Goal: Transaction & Acquisition: Obtain resource

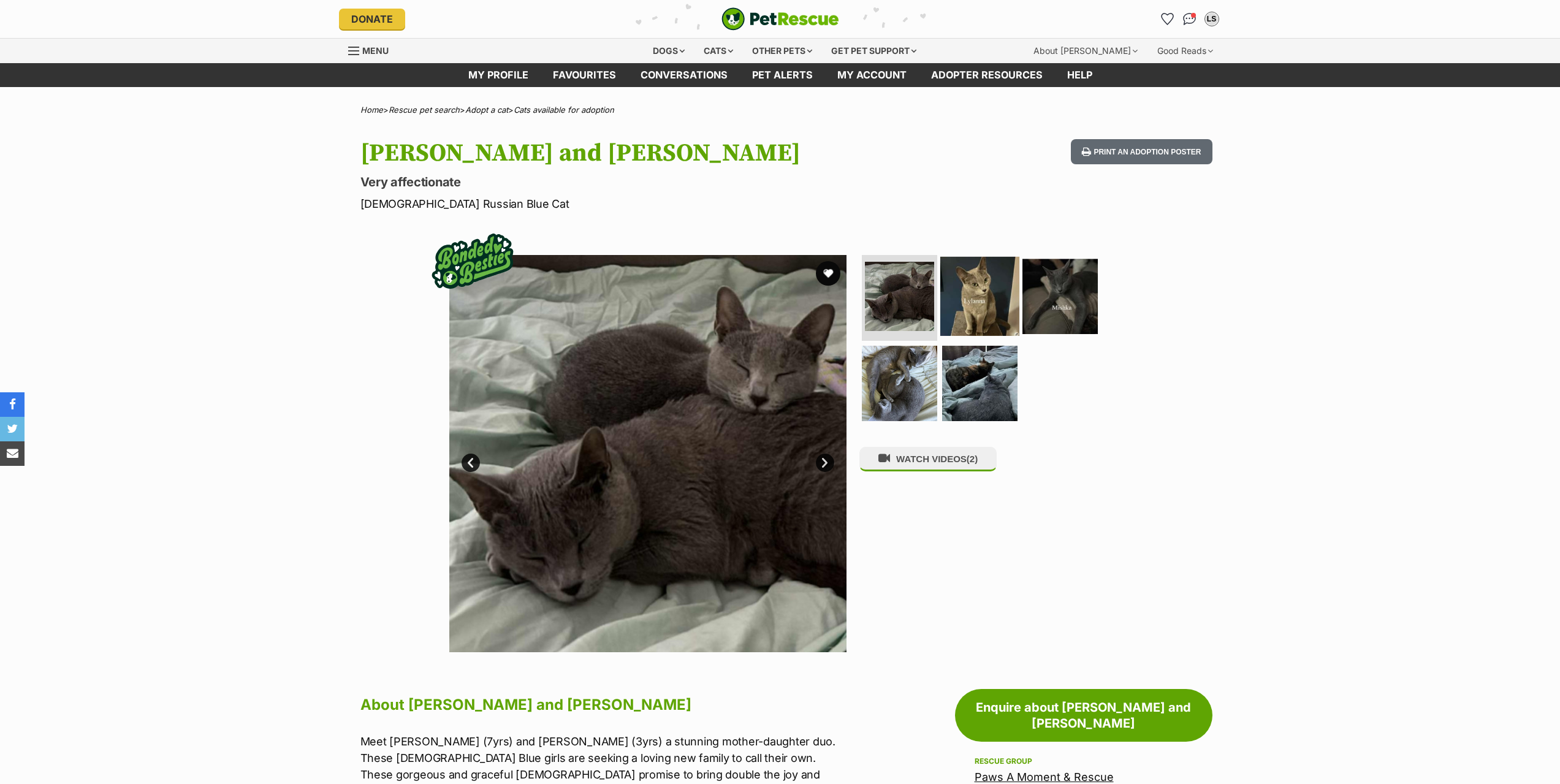
click at [975, 298] on img at bounding box center [980, 296] width 79 height 79
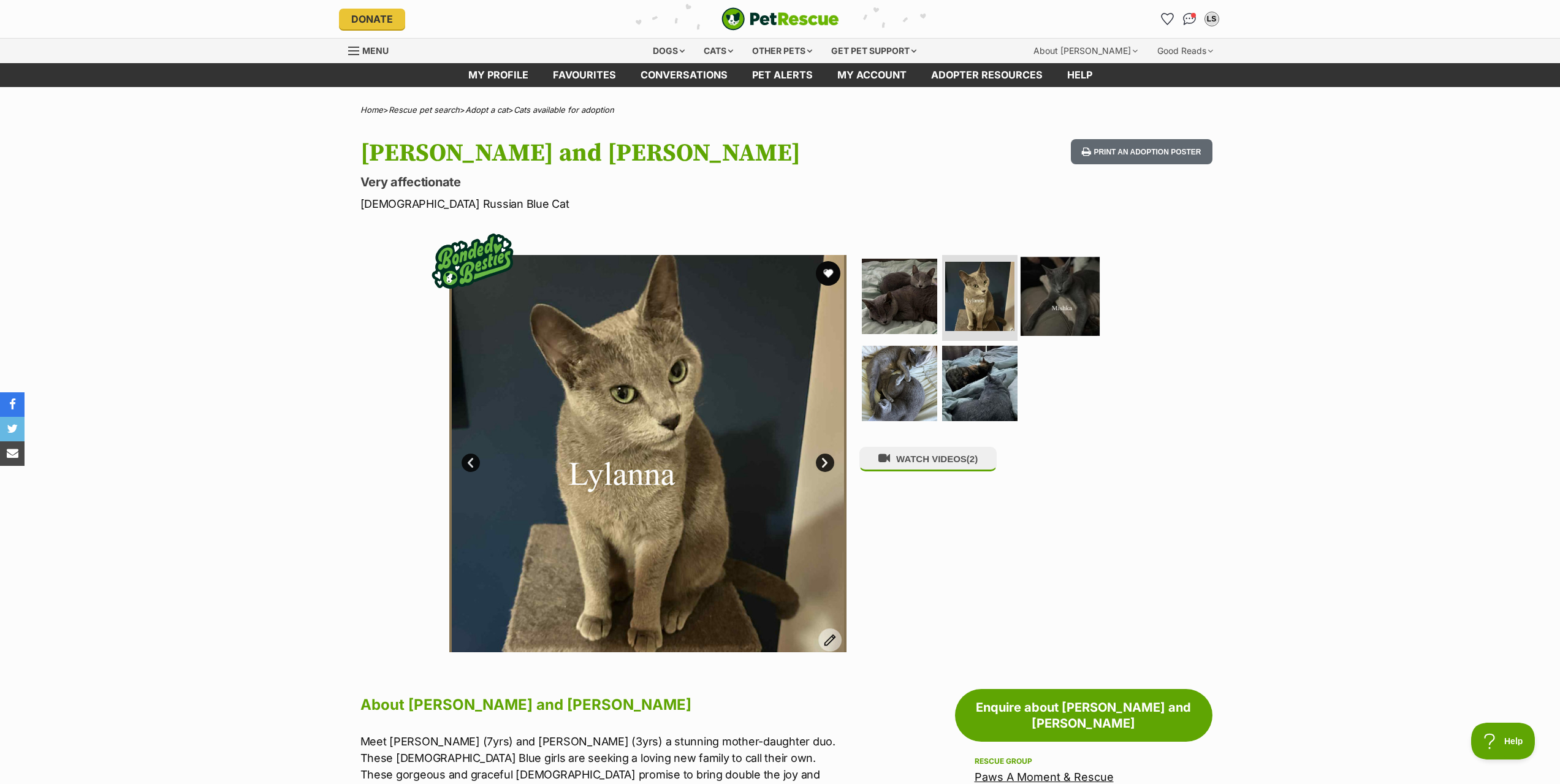
click at [1054, 302] on img at bounding box center [1060, 296] width 79 height 79
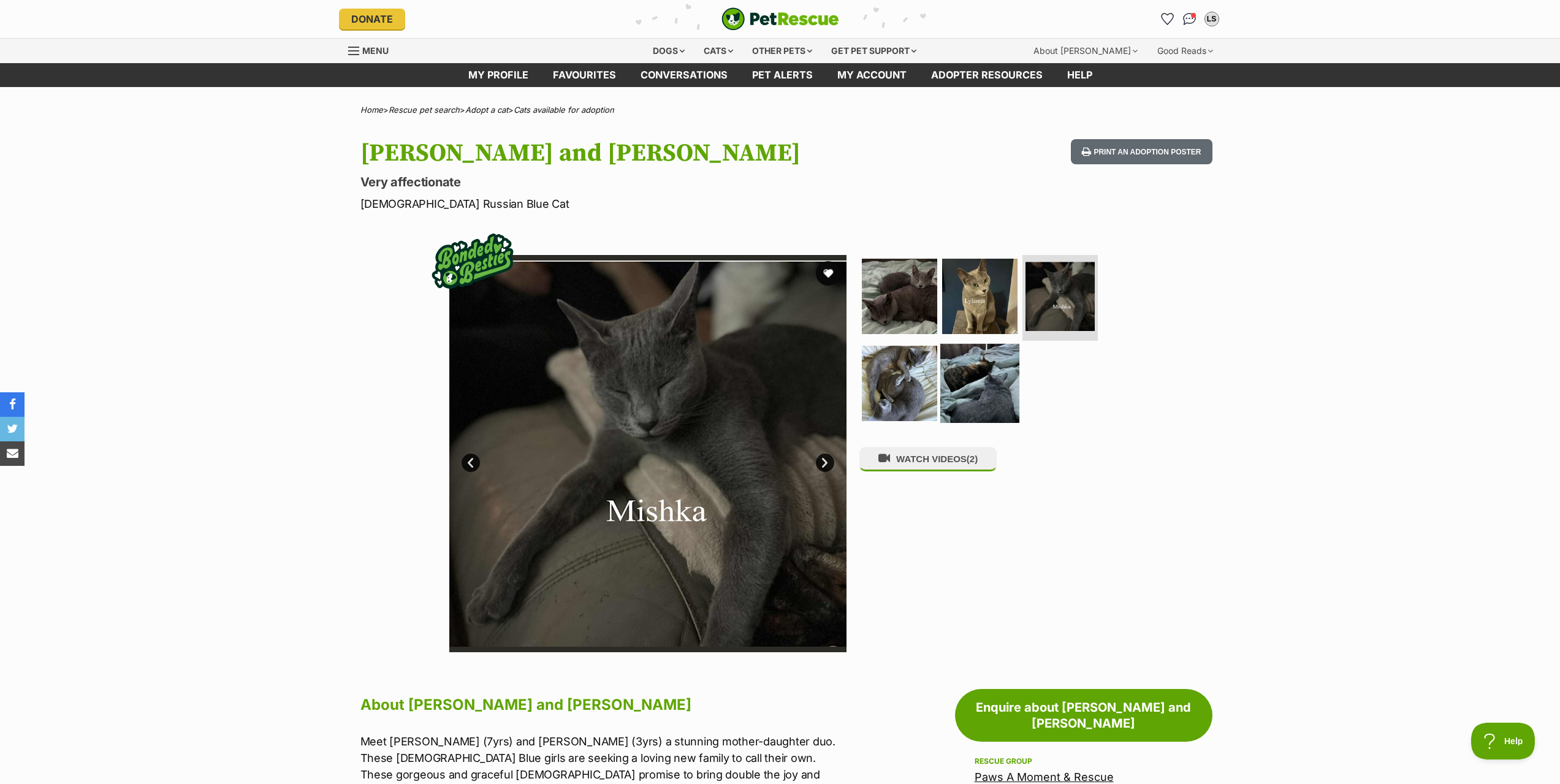
click at [950, 383] on img at bounding box center [980, 382] width 79 height 79
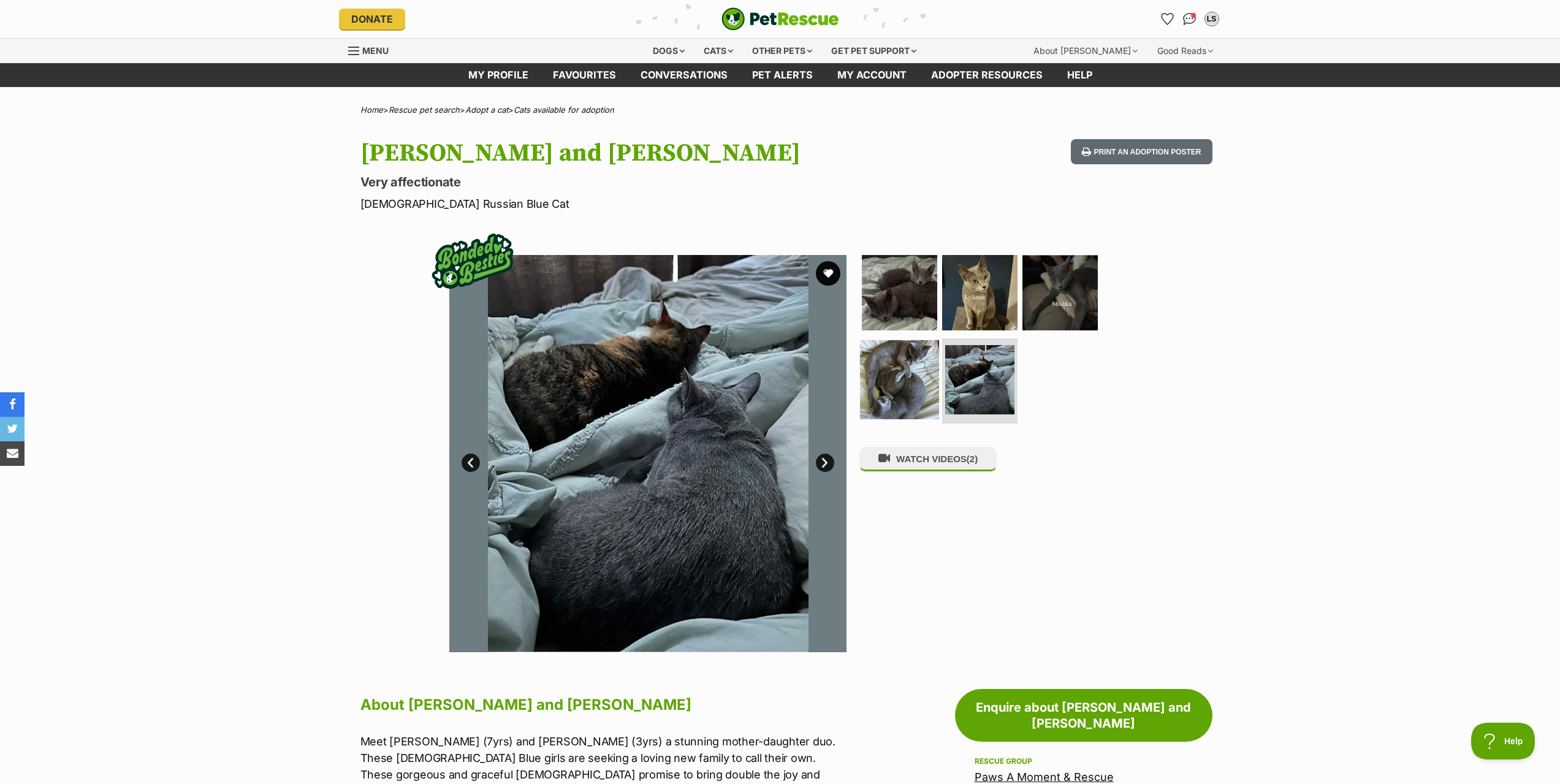
click at [917, 373] on img at bounding box center [899, 379] width 79 height 79
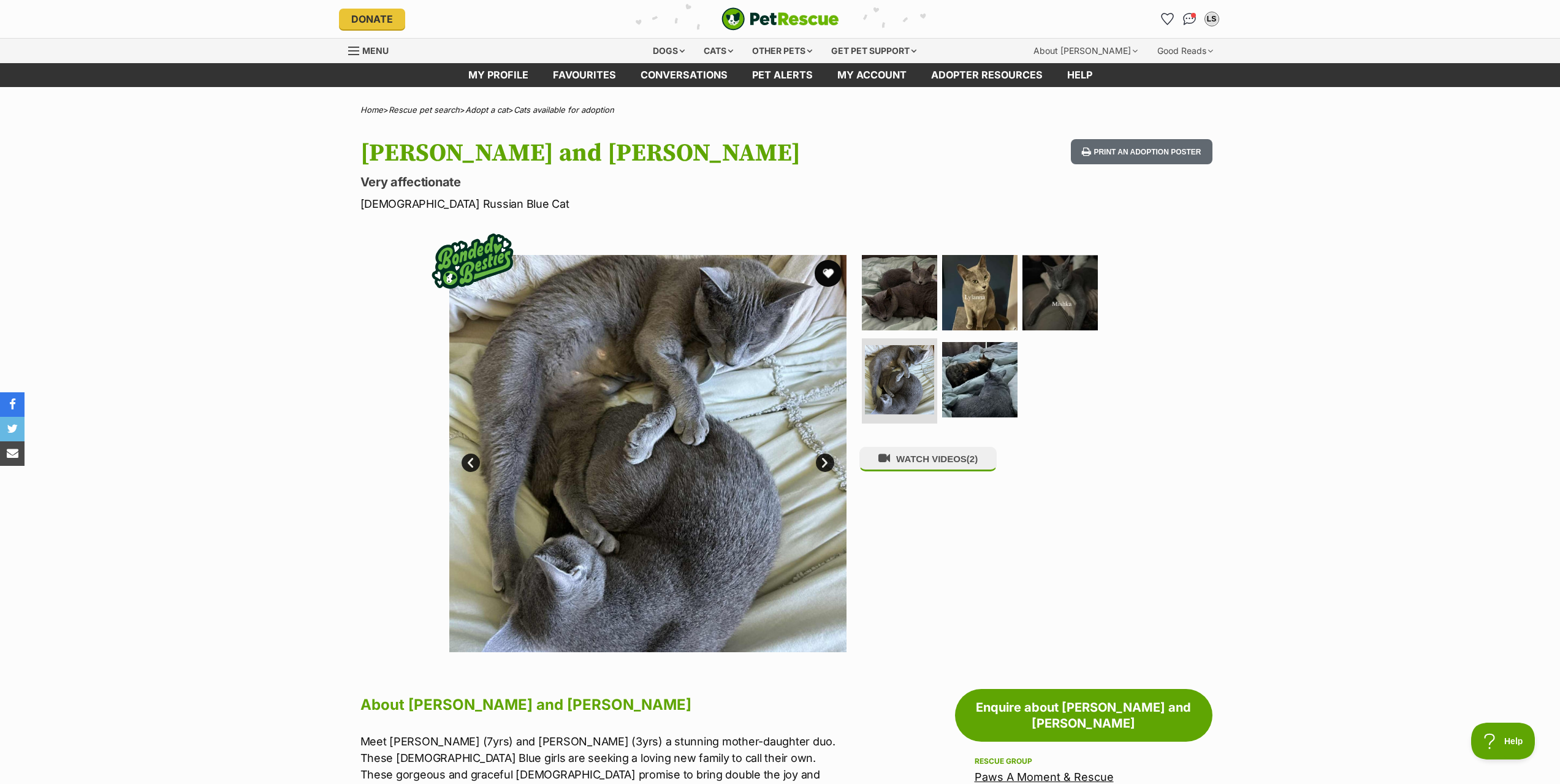
click at [826, 272] on button "favourite" at bounding box center [828, 274] width 27 height 27
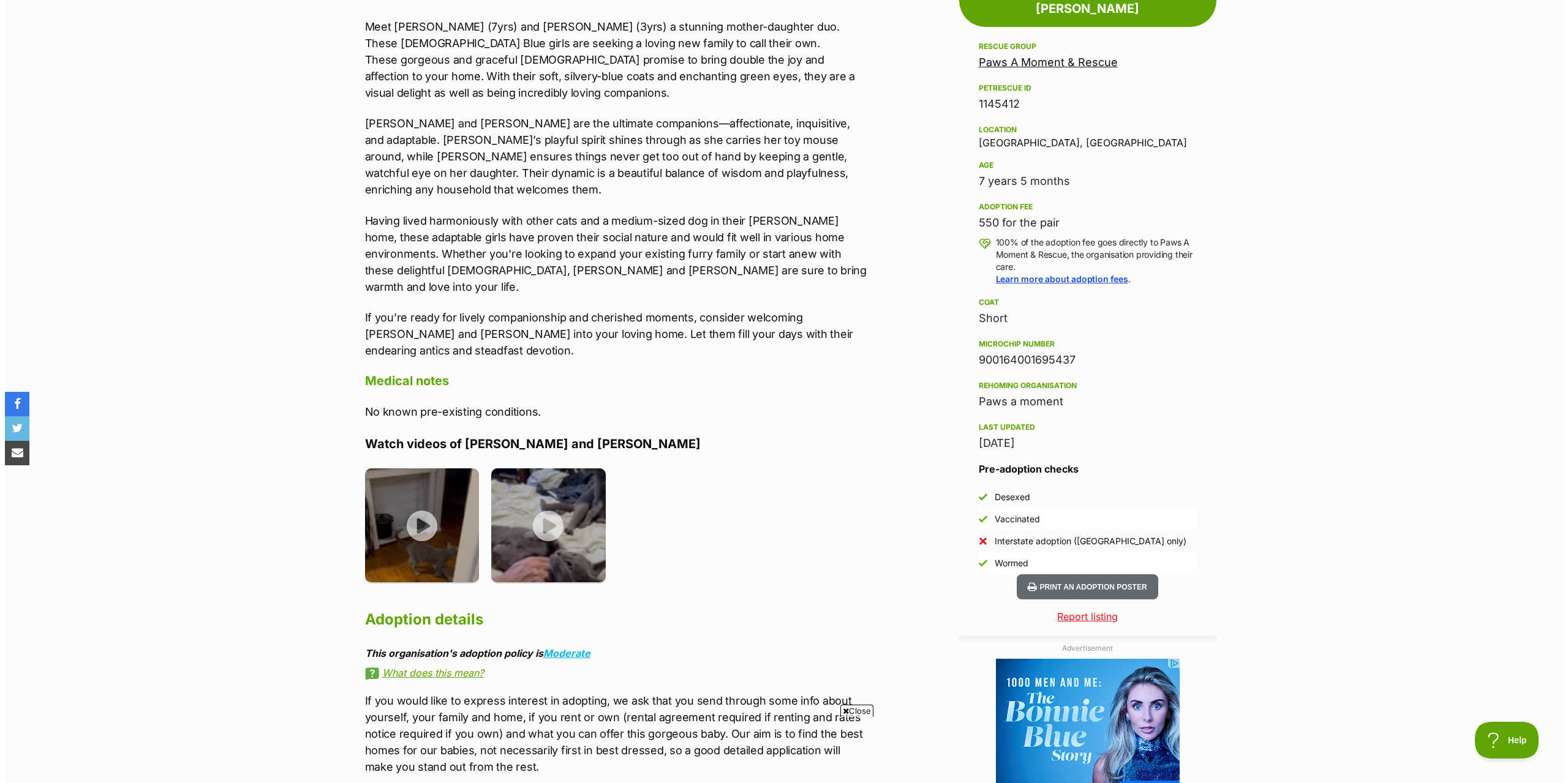
scroll to position [735, 0]
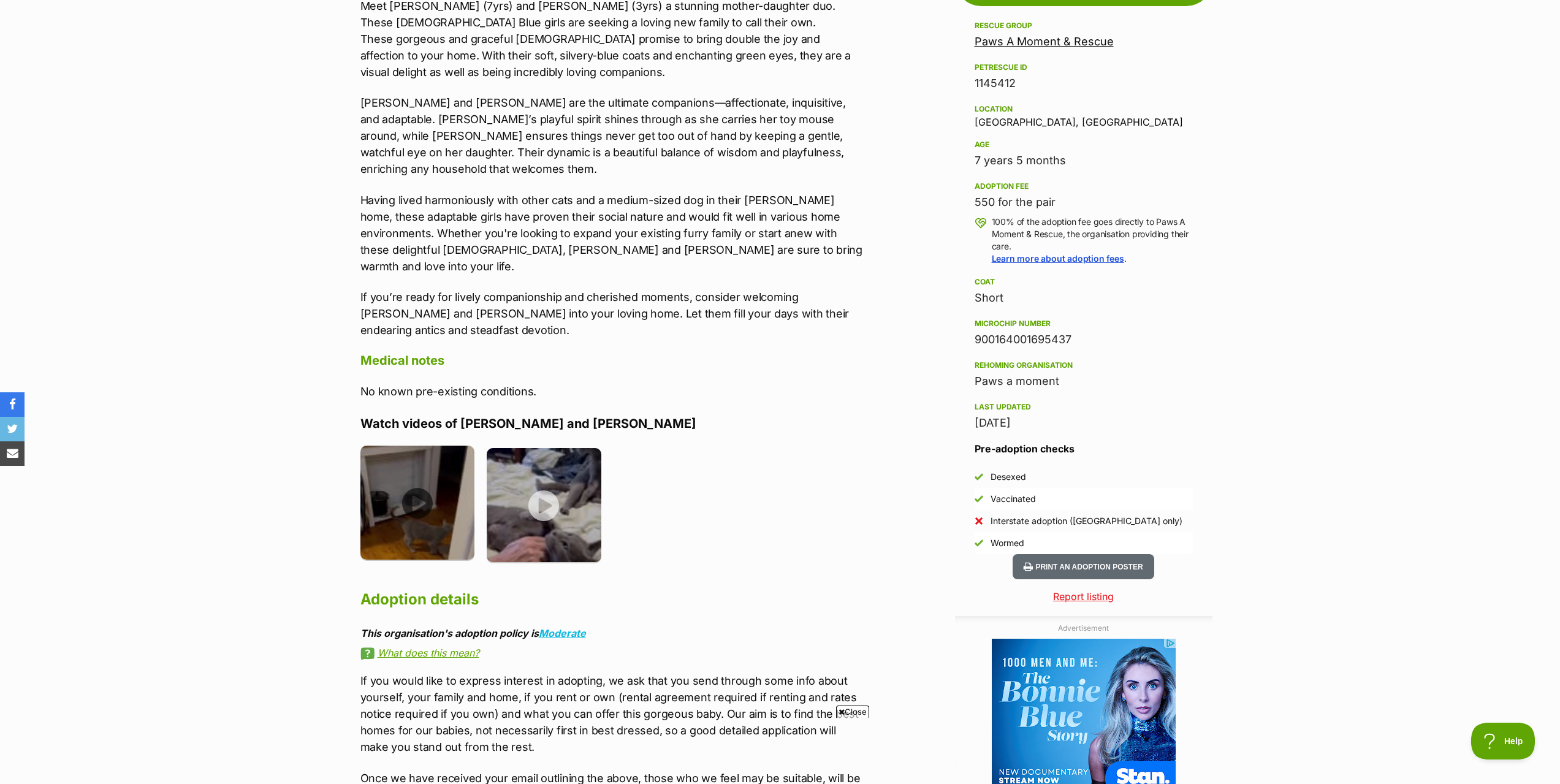
click at [424, 467] on img at bounding box center [418, 502] width 114 height 114
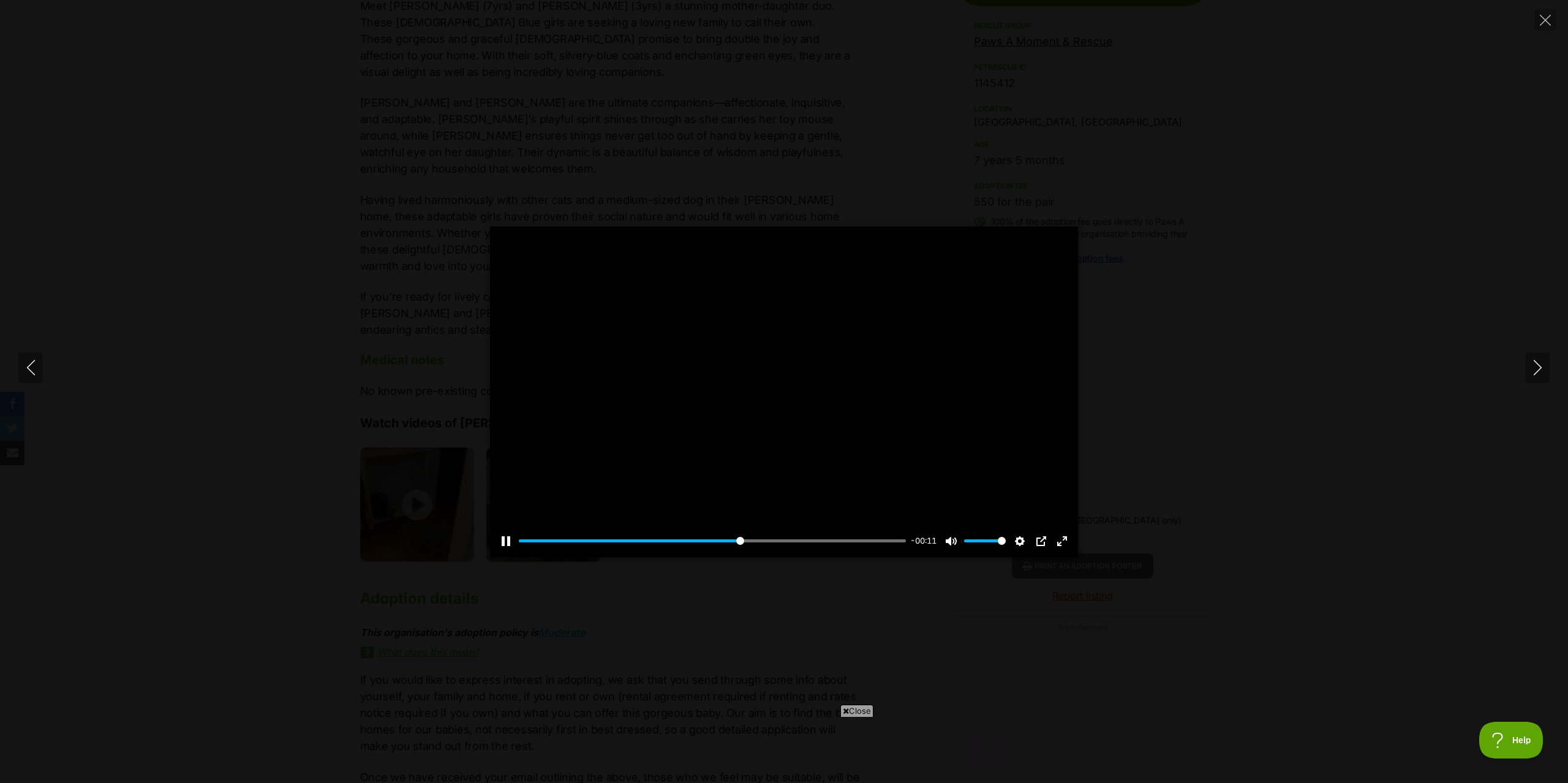
scroll to position [0, 0]
type input "100"
click at [1534, 363] on icon "Next" at bounding box center [1537, 368] width 15 height 15
type input "100"
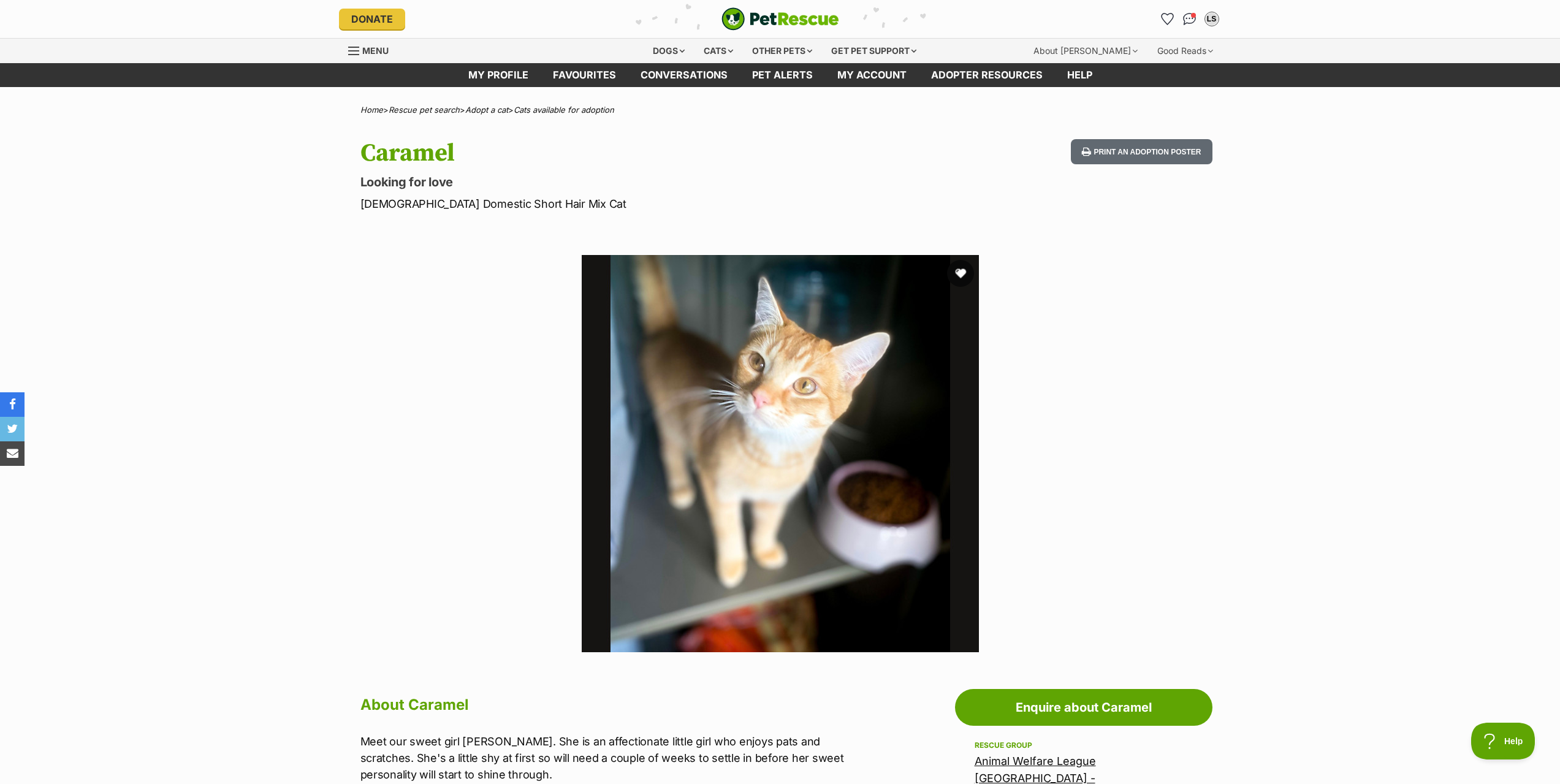
click at [959, 274] on button "favourite" at bounding box center [961, 274] width 27 height 27
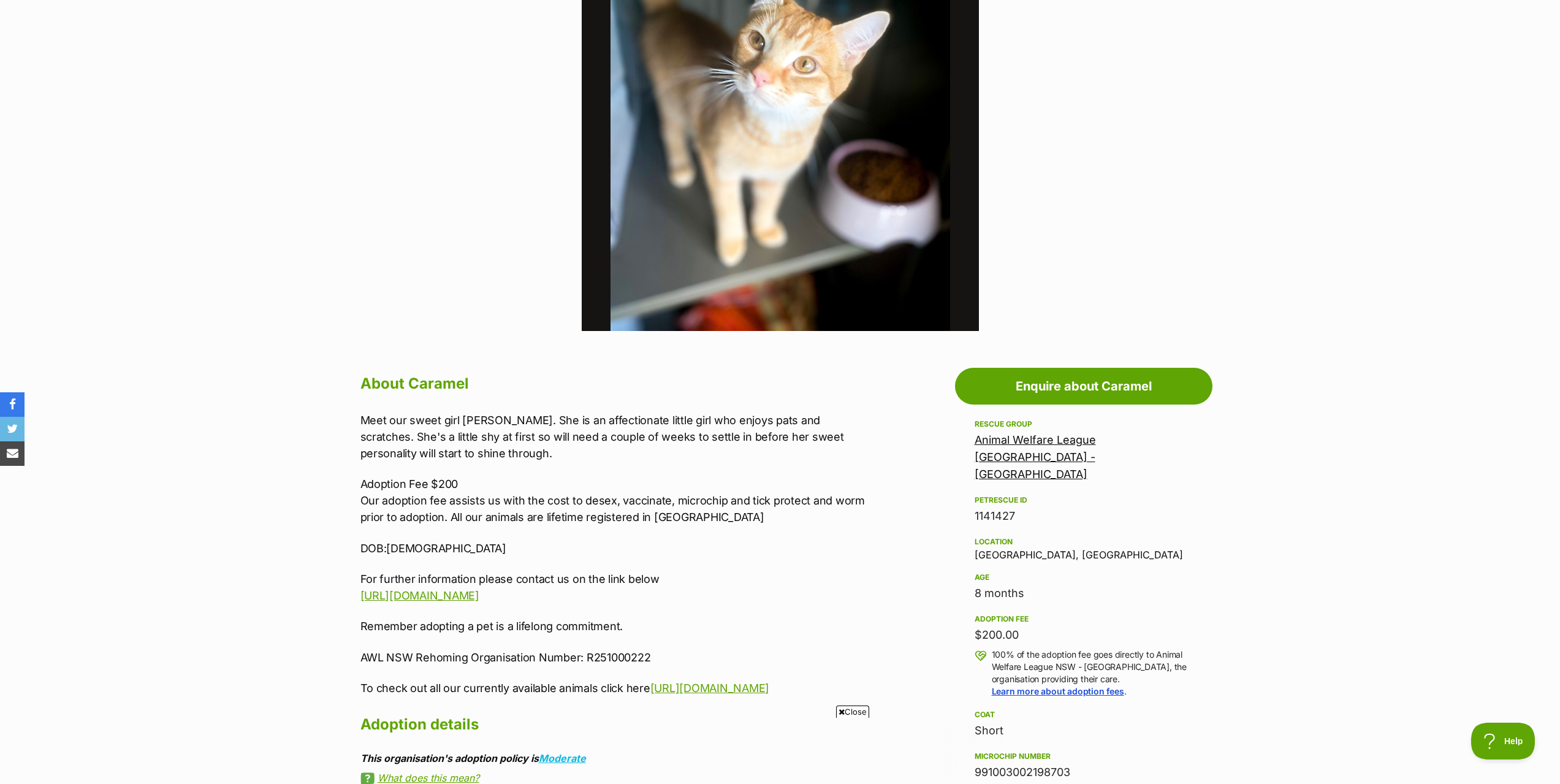
scroll to position [552, 0]
